Goal: Task Accomplishment & Management: Complete application form

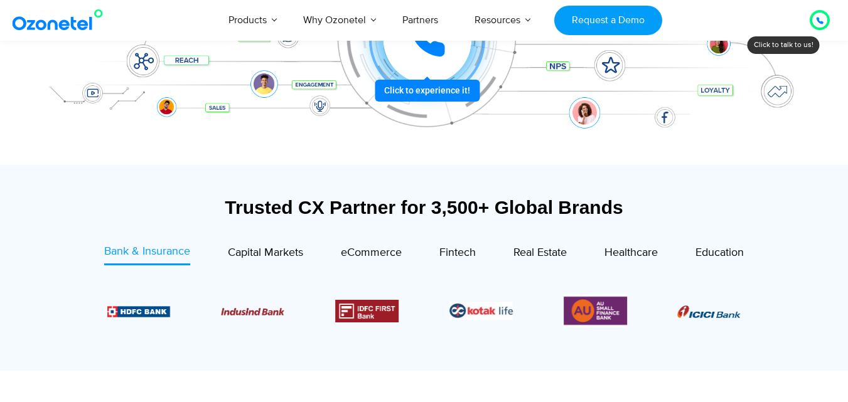
scroll to position [377, 0]
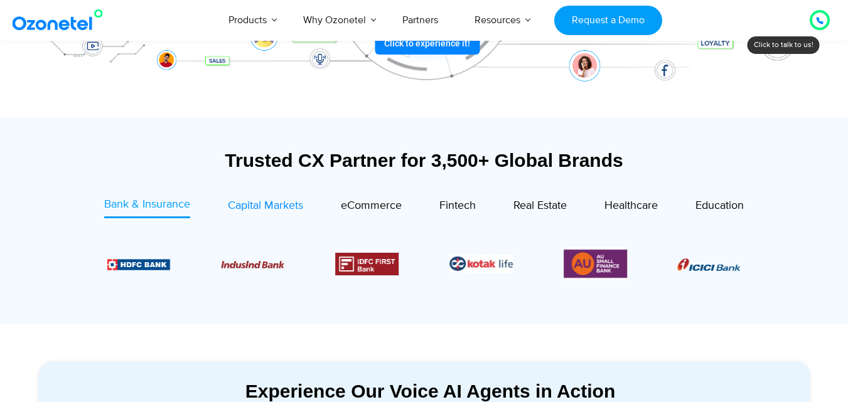
click at [262, 203] on span "Capital Markets" at bounding box center [265, 206] width 75 height 14
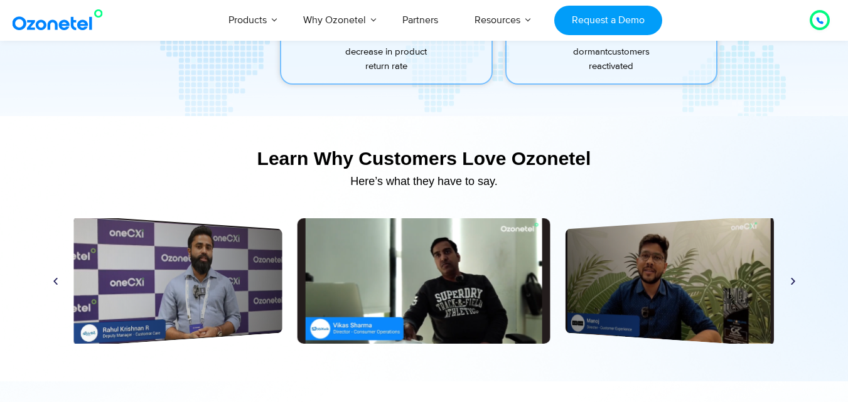
scroll to position [6279, 0]
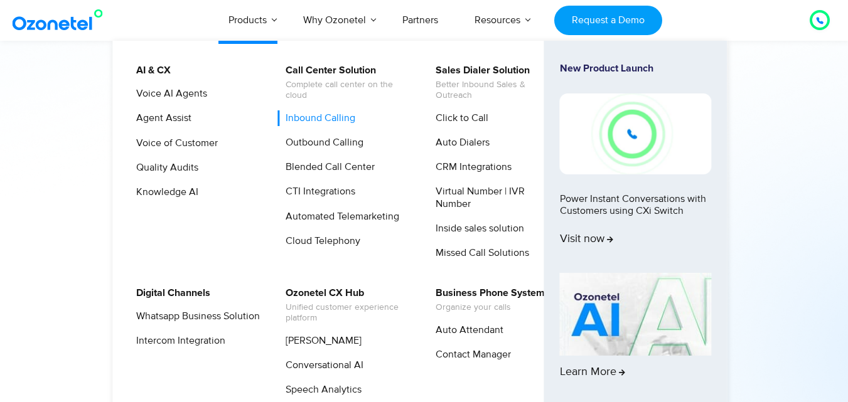
click at [326, 122] on link "Inbound Calling" at bounding box center [318, 119] width 80 height 16
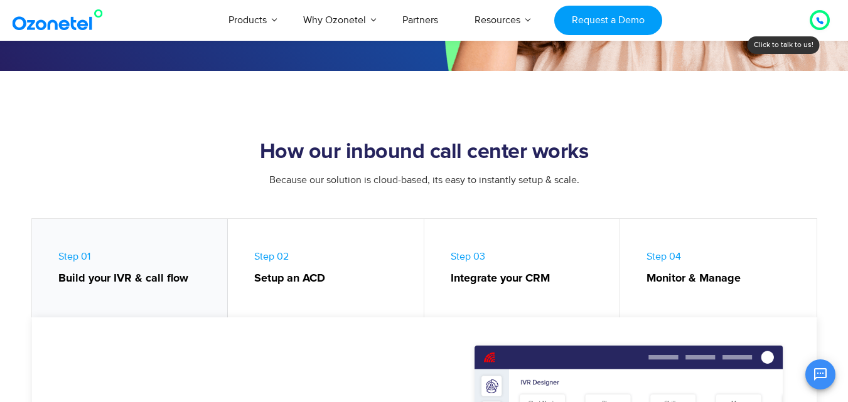
scroll to position [314, 0]
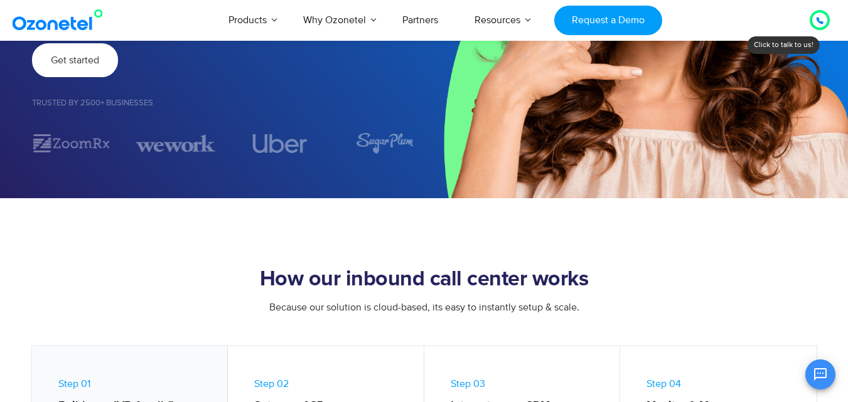
click at [86, 55] on span "Get started" at bounding box center [75, 60] width 48 height 10
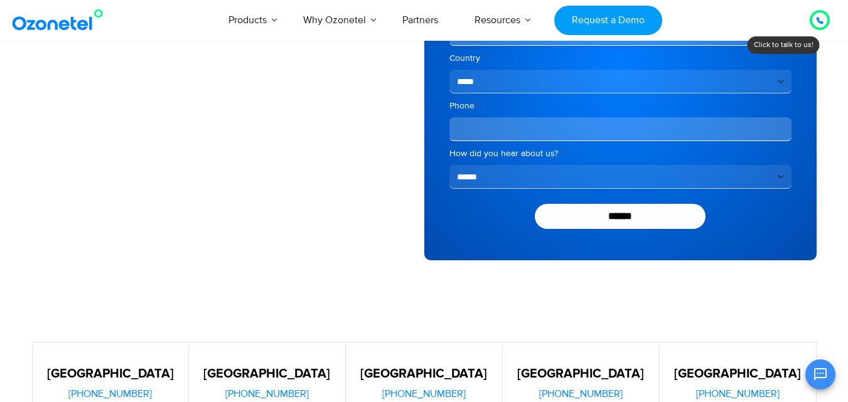
scroll to position [126, 0]
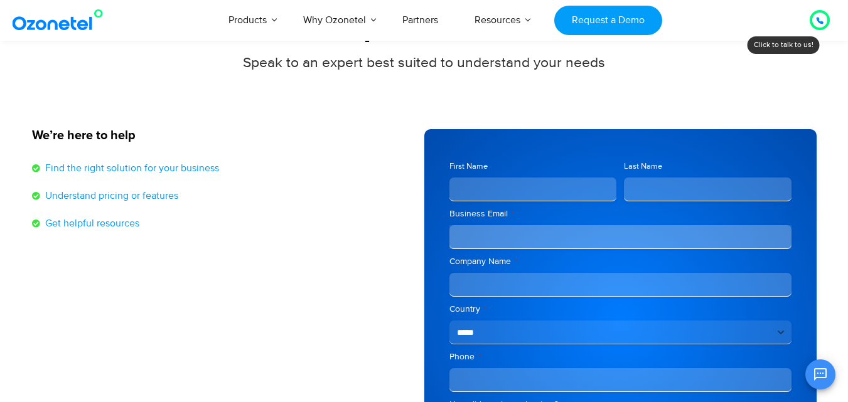
click at [517, 189] on input "First Name" at bounding box center [534, 190] width 168 height 24
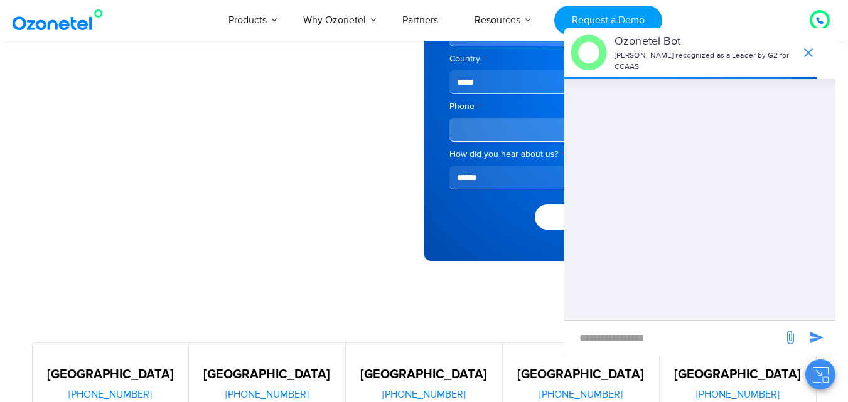
scroll to position [377, 0]
click at [510, 285] on section "North America +1-559-888-7084 Malaysia +60 392125991 Singapore +65 31389148 UAE…" at bounding box center [424, 350] width 848 height 154
click at [383, 205] on div "We’re here to help Find the right solution for your business Understand pricing…" at bounding box center [228, 69] width 392 height 382
click at [806, 45] on icon "end chat or minimize" at bounding box center [808, 52] width 15 height 15
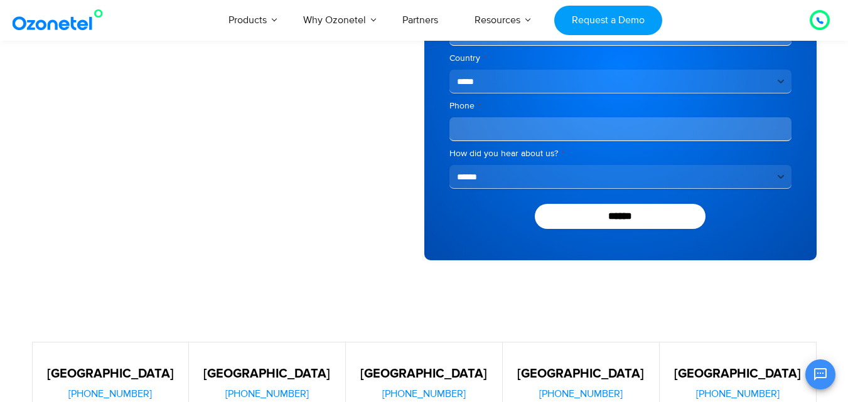
scroll to position [188, 0]
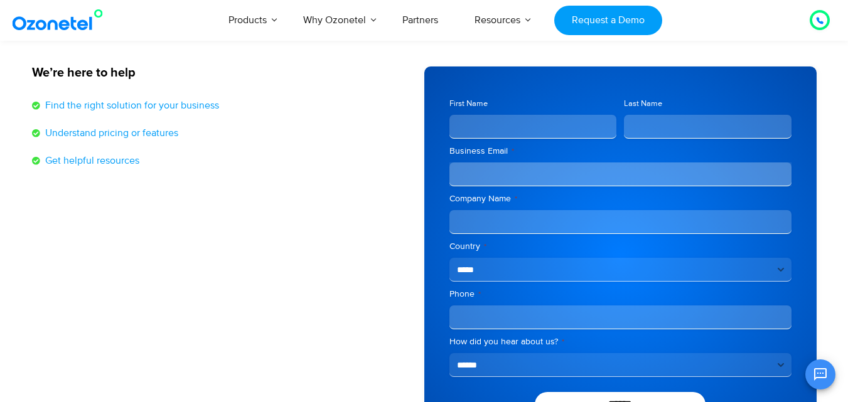
click at [490, 122] on input "First Name" at bounding box center [534, 127] width 168 height 24
type input "*"
click at [438, 94] on div "**********" at bounding box center [620, 258] width 392 height 382
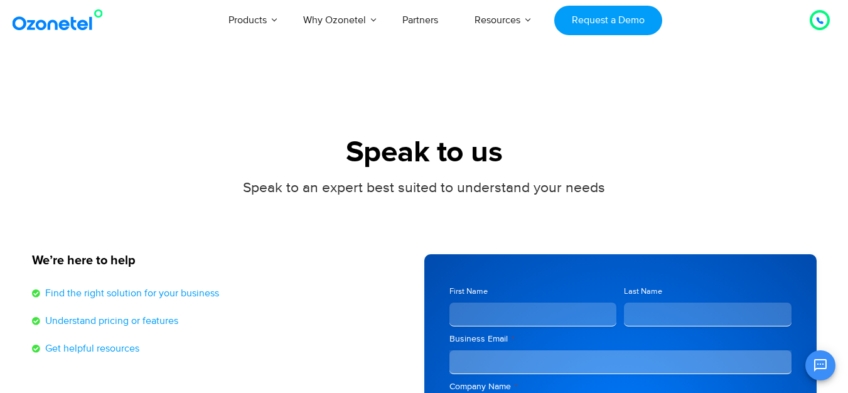
scroll to position [0, 0]
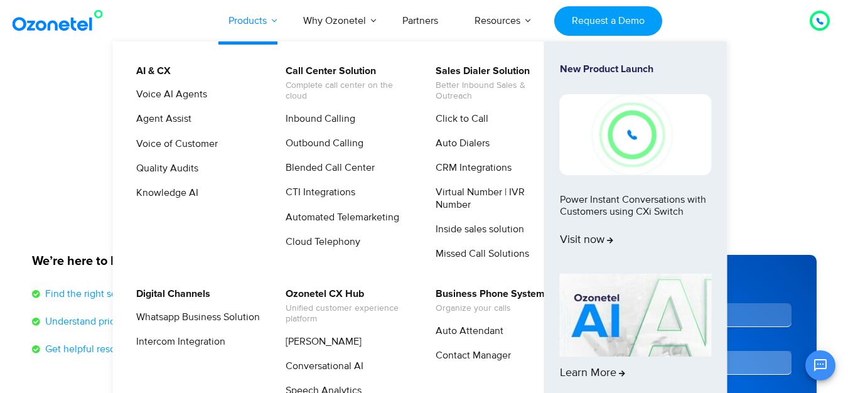
click at [261, 21] on li "Products AI & CX Voice AI Agents Agent Assist Voice of Customer Quality Audits …" at bounding box center [247, 20] width 75 height 41
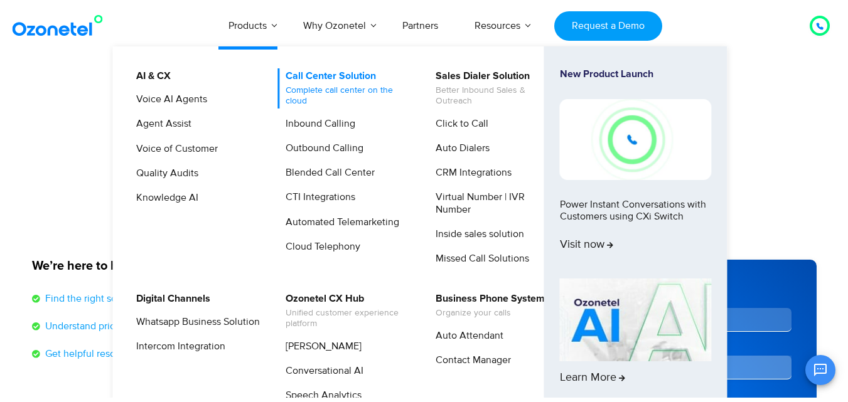
scroll to position [126, 0]
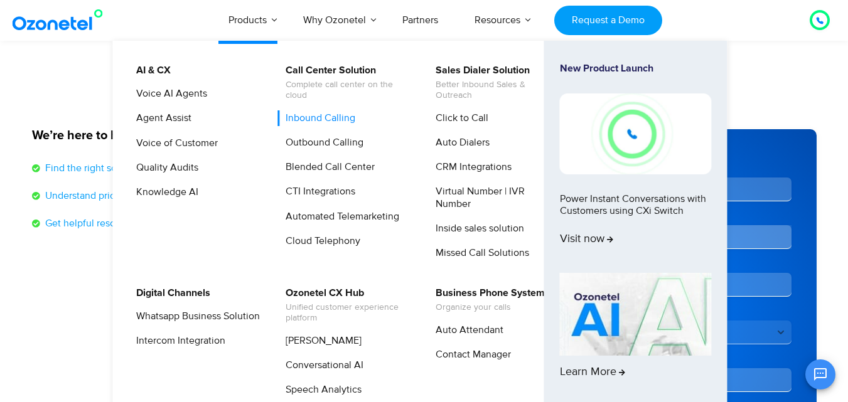
click at [325, 115] on link "Inbound Calling" at bounding box center [318, 119] width 80 height 16
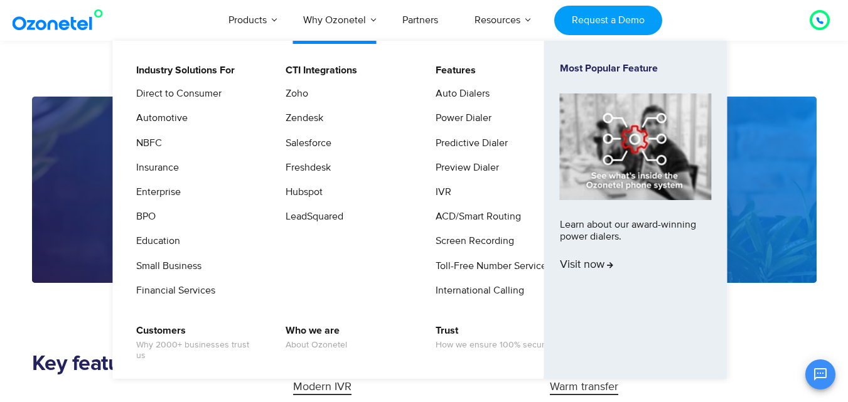
scroll to position [942, 0]
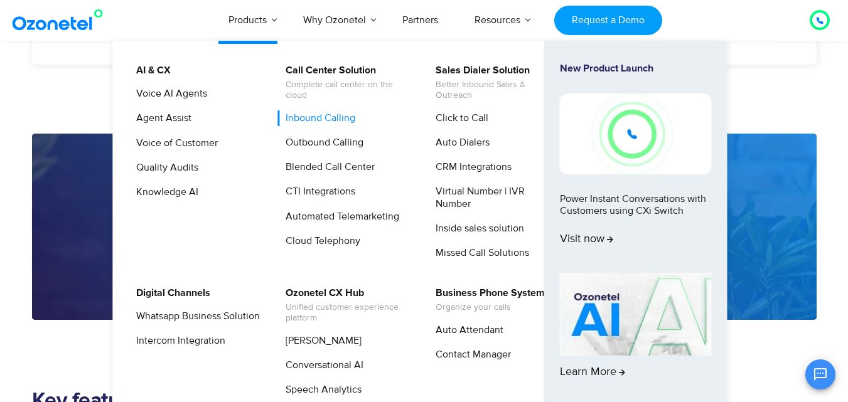
click at [338, 111] on link "Inbound Calling" at bounding box center [318, 119] width 80 height 16
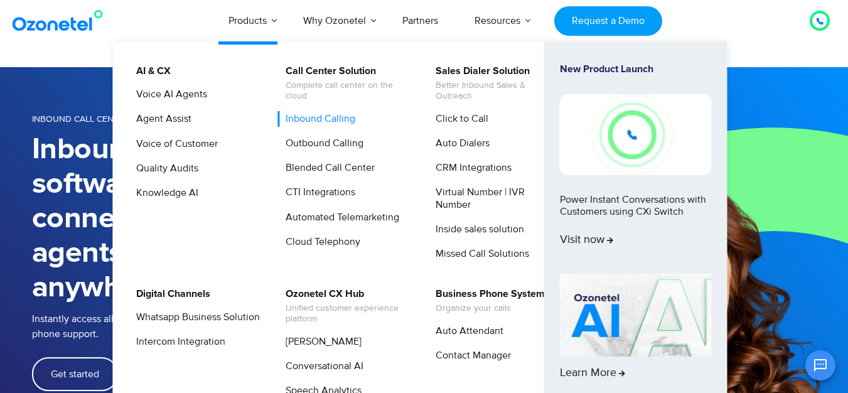
click at [293, 122] on link "Inbound Calling" at bounding box center [318, 119] width 80 height 16
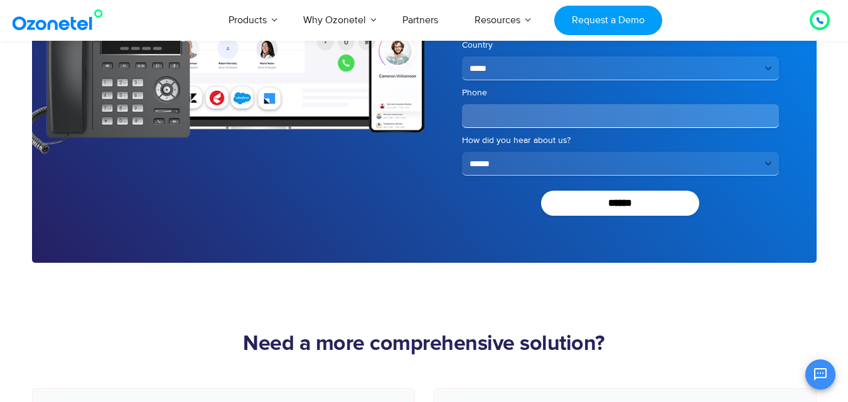
scroll to position [2825, 0]
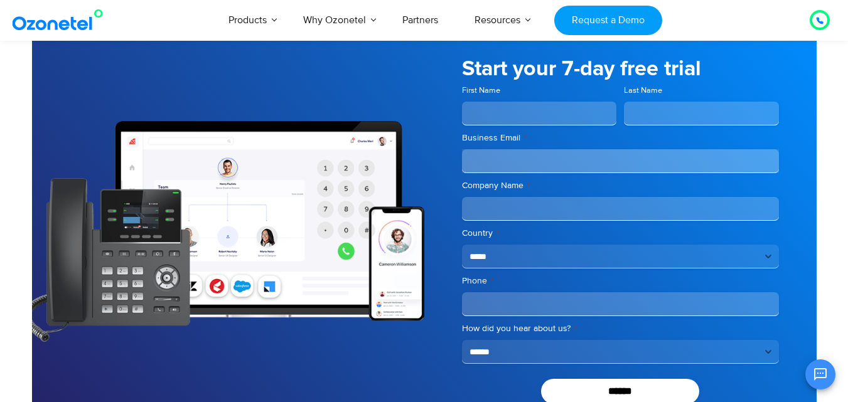
click at [498, 117] on input "First Name" at bounding box center [539, 114] width 155 height 24
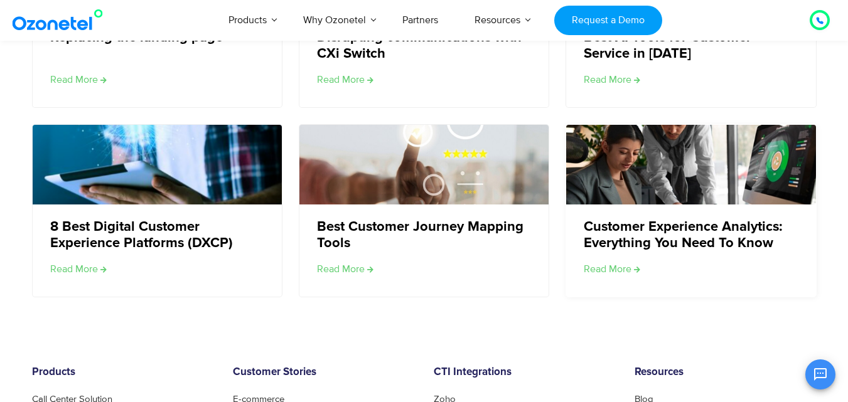
scroll to position [3893, 0]
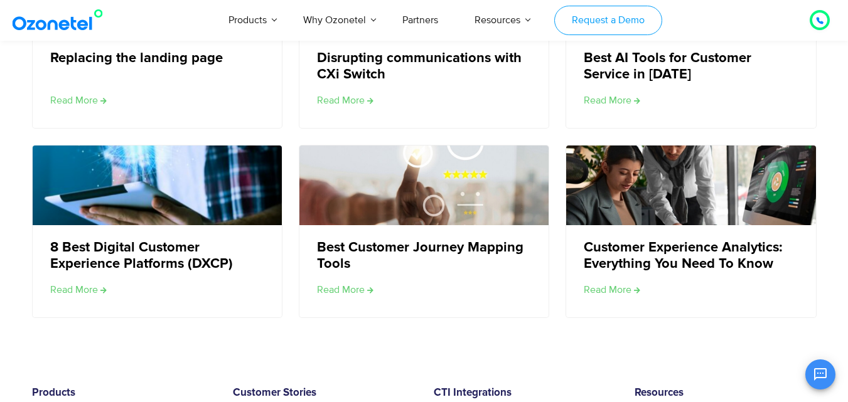
click at [607, 15] on link "Request a Demo" at bounding box center [607, 21] width 107 height 30
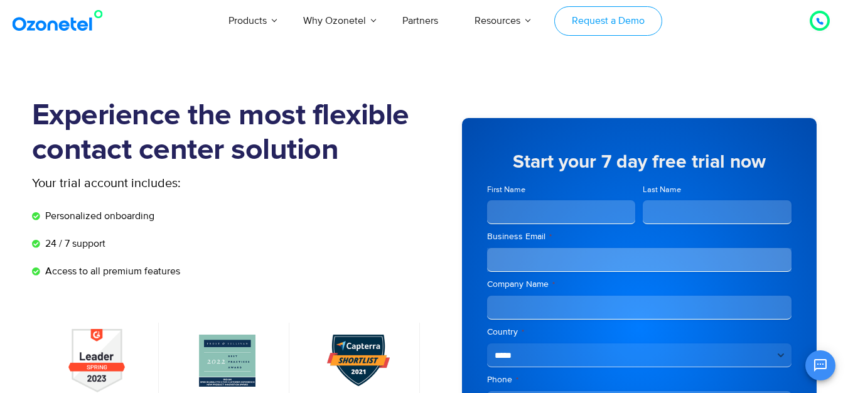
click at [621, 22] on link "Request a Demo" at bounding box center [607, 21] width 107 height 30
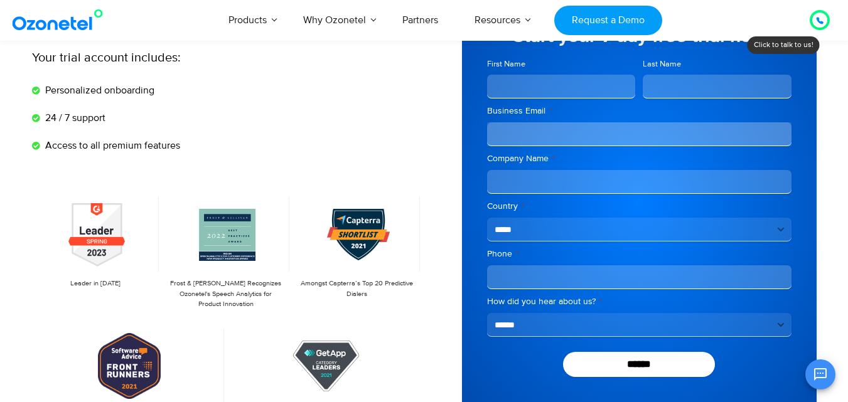
click at [512, 326] on select "**********" at bounding box center [639, 325] width 305 height 24
click at [518, 318] on select "**********" at bounding box center [639, 325] width 305 height 24
click at [779, 326] on select "**********" at bounding box center [639, 325] width 305 height 24
